Goal: Navigation & Orientation: Find specific page/section

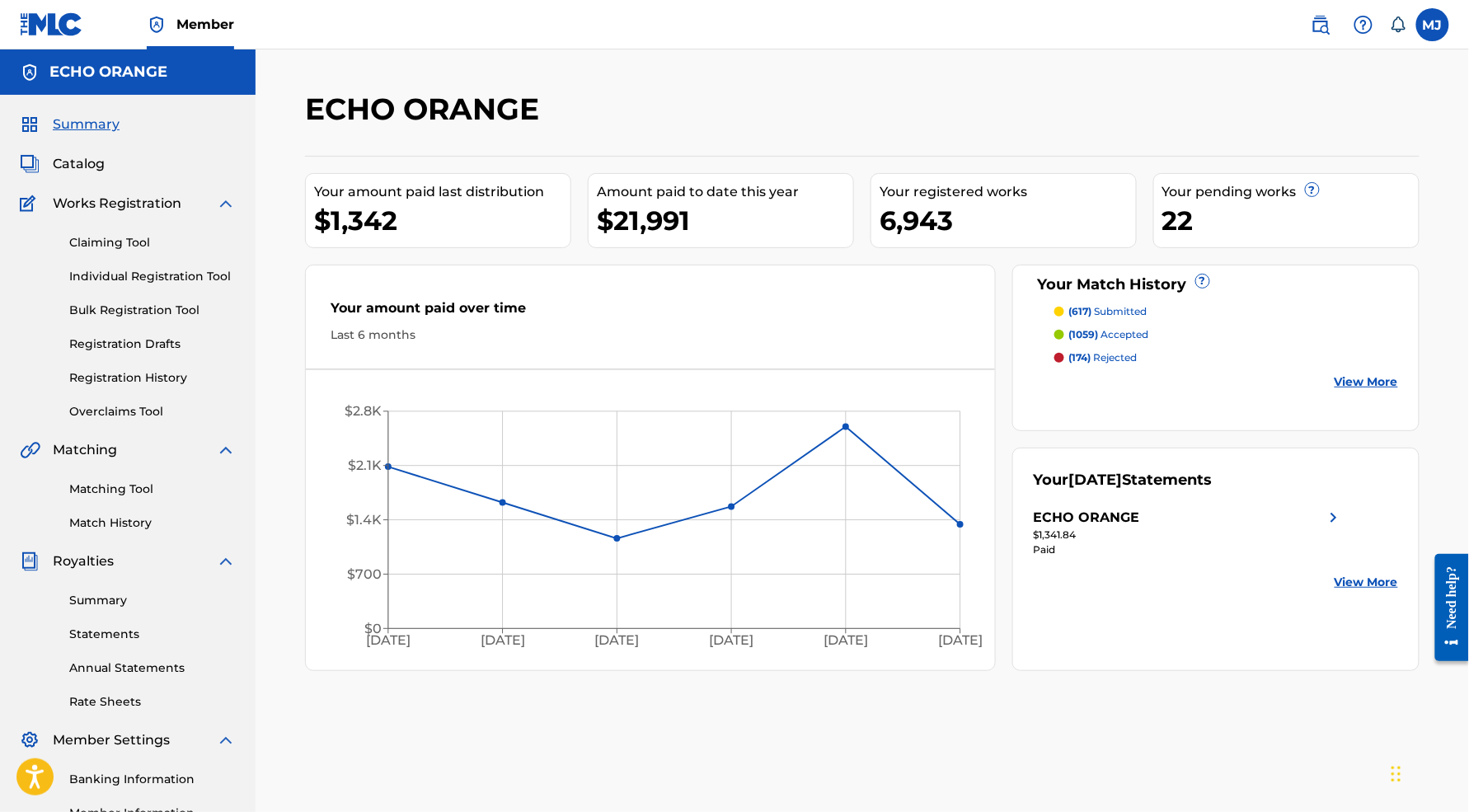
click at [60, 134] on link "Summary" at bounding box center [70, 125] width 100 height 20
click at [117, 162] on div "Summary Catalog Works Registration Claiming Tool Individual Registration Tool B…" at bounding box center [127, 519] width 255 height 848
click at [120, 134] on span "Summary" at bounding box center [86, 125] width 67 height 20
click at [93, 134] on span "Summary" at bounding box center [86, 125] width 67 height 20
